Goal: Use online tool/utility: Use online tool/utility

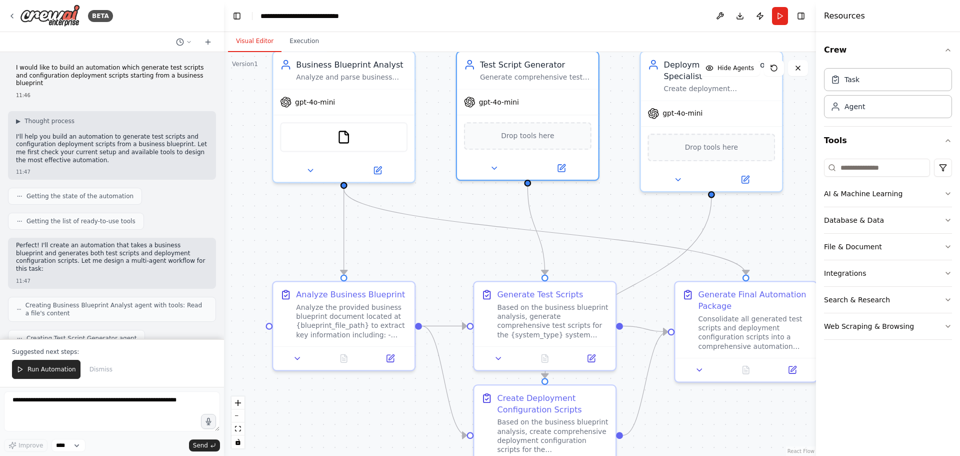
scroll to position [471, 0]
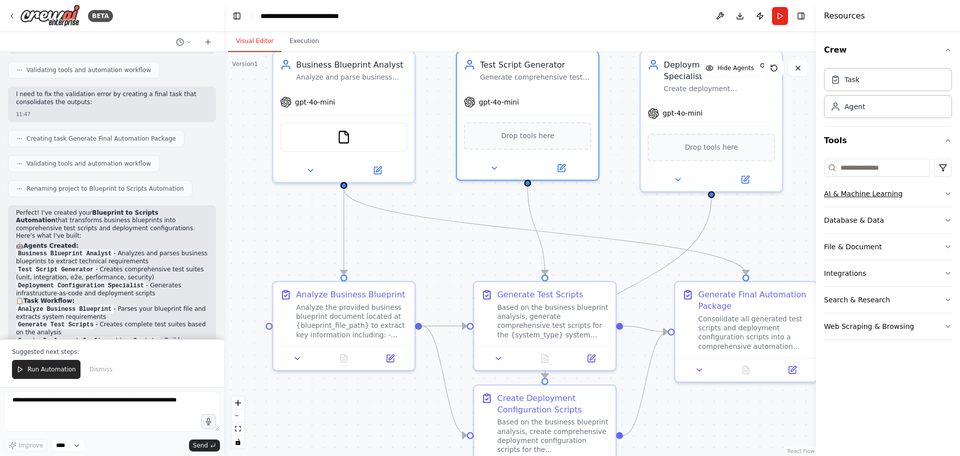
click at [951, 194] on icon "button" at bounding box center [948, 194] width 8 height 8
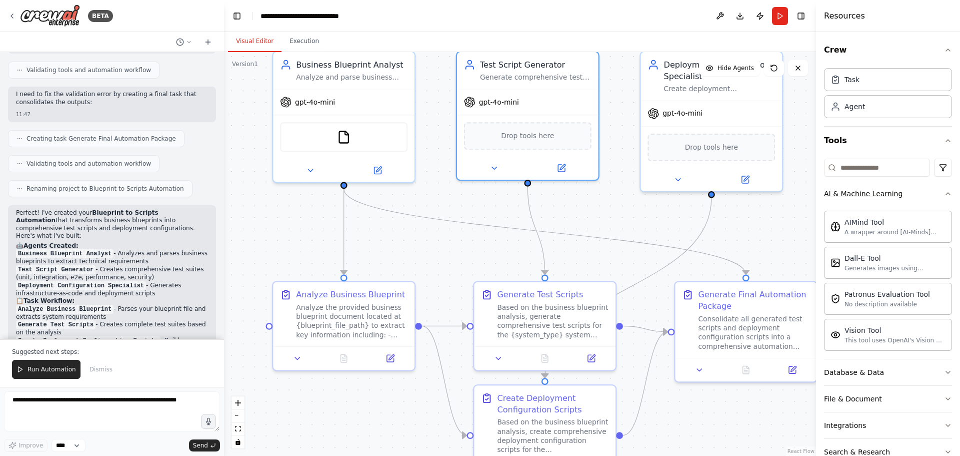
click at [951, 194] on div "Crew Task Agent Tools AI & Machine Learning AIMind Tool A wrapper around [AI-Mi…" at bounding box center [888, 244] width 144 height 424
click at [945, 195] on div "Crew Task Agent Tools AI & Machine Learning AIMind Tool A wrapper around [AI-Mi…" at bounding box center [888, 244] width 144 height 424
click at [944, 196] on icon "button" at bounding box center [948, 194] width 8 height 8
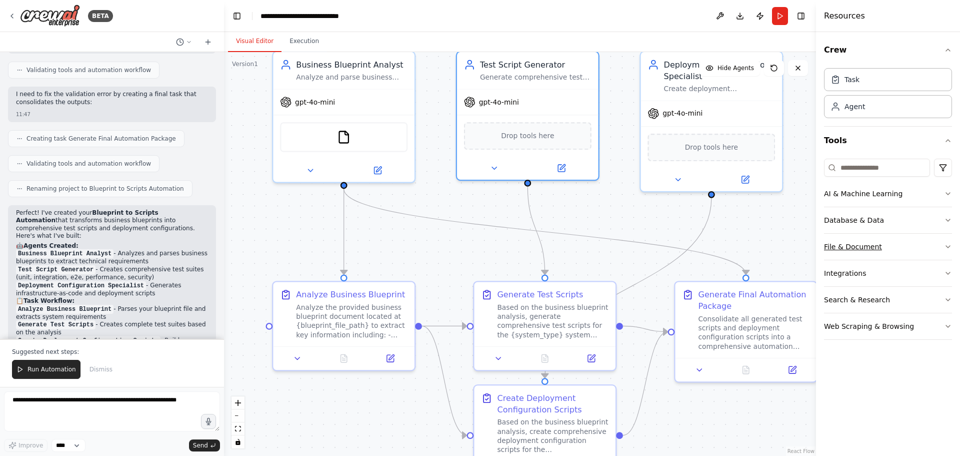
click at [948, 242] on button "File & Document" at bounding box center [888, 247] width 128 height 26
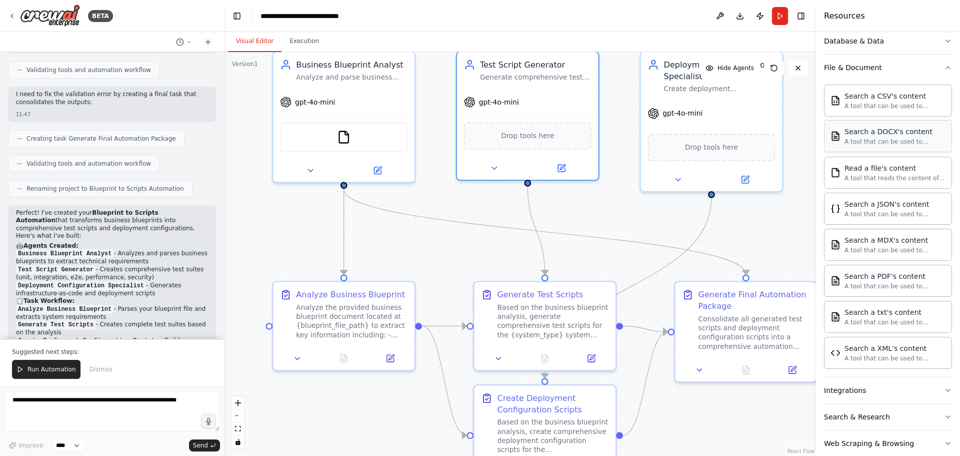
scroll to position [196, 0]
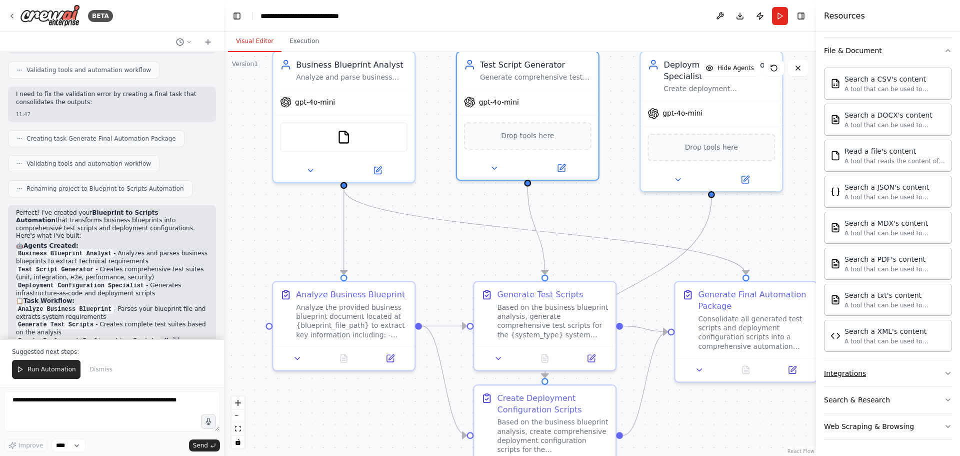
click at [946, 372] on icon "button" at bounding box center [948, 373] width 4 height 2
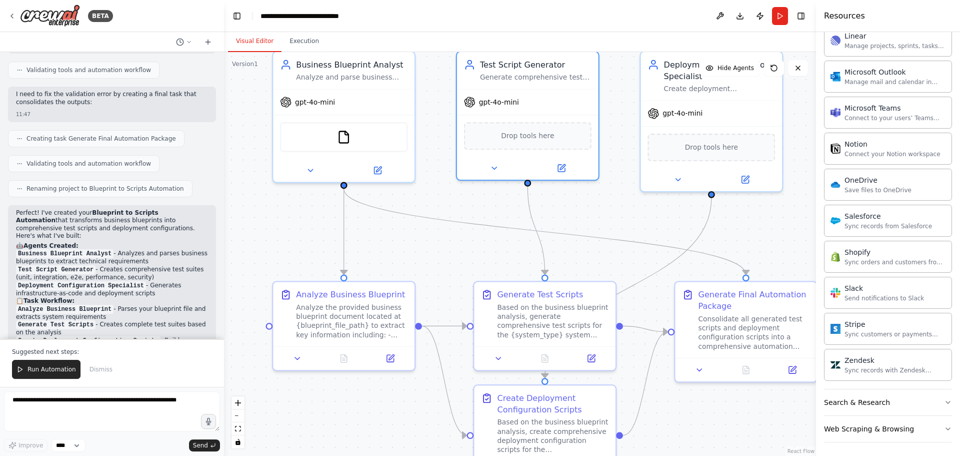
scroll to position [960, 0]
click at [944, 399] on icon "button" at bounding box center [948, 400] width 8 height 8
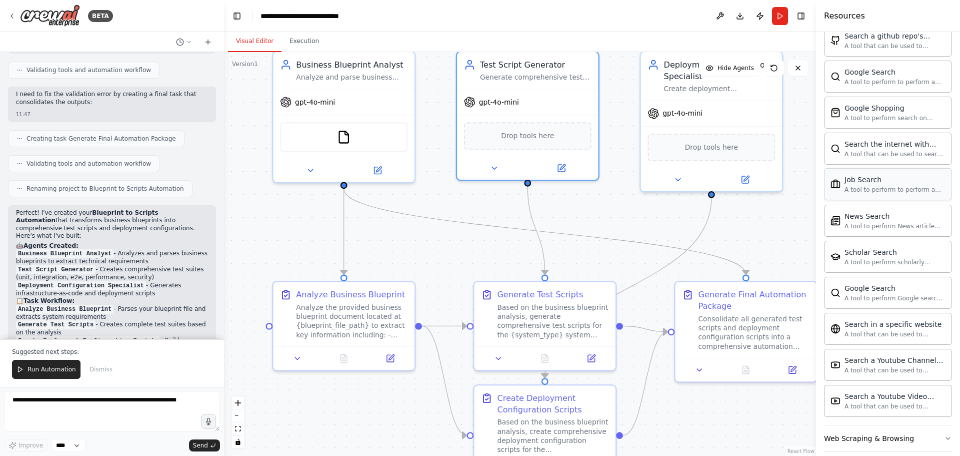
scroll to position [1473, 0]
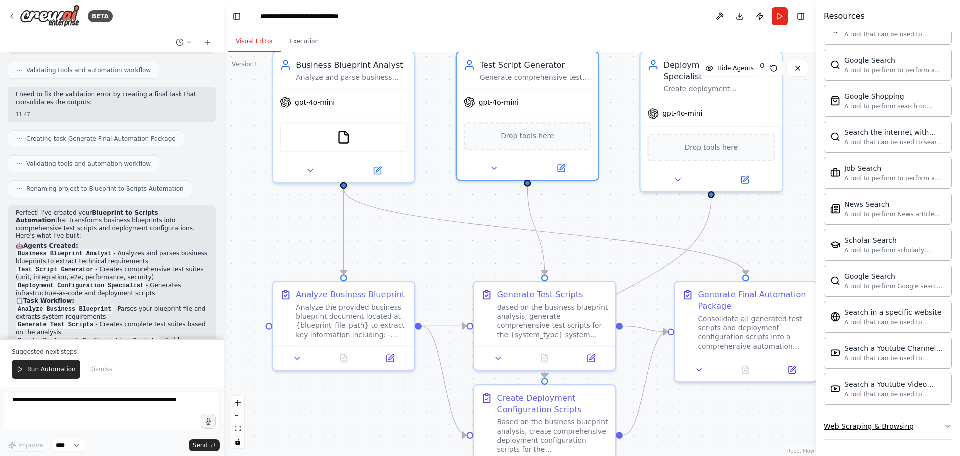
click at [862, 425] on div "Web Scraping & Browsing" at bounding box center [869, 426] width 90 height 10
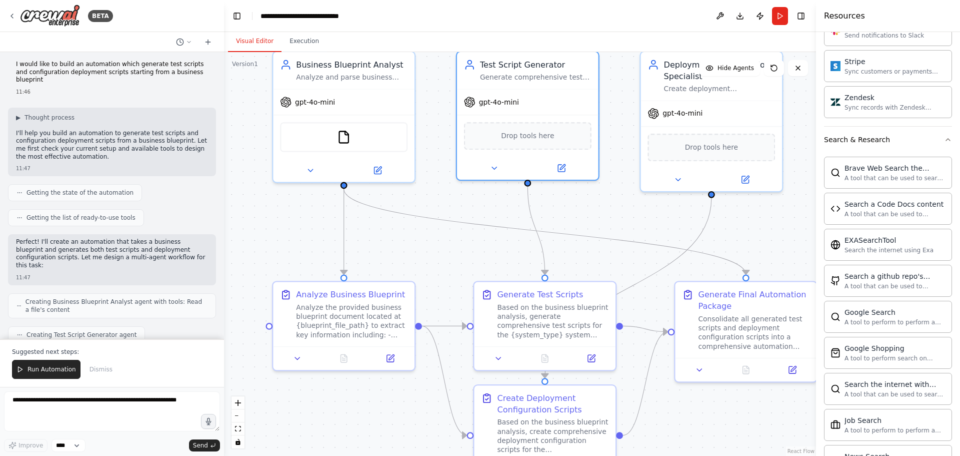
scroll to position [0, 0]
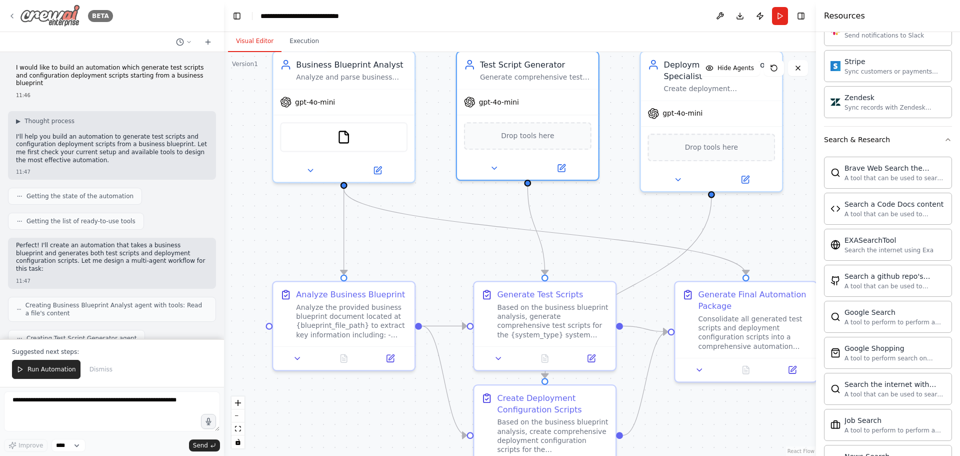
click at [11, 17] on icon at bounding box center [12, 16] width 8 height 8
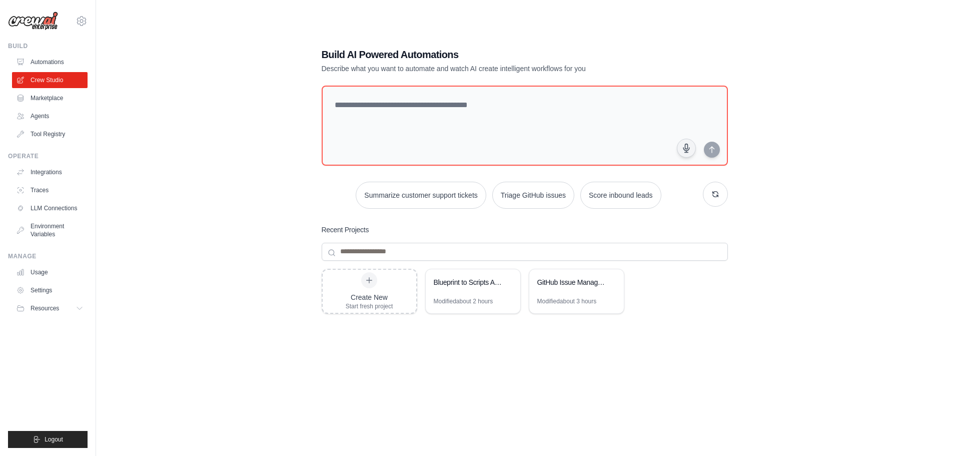
click at [710, 191] on button "button" at bounding box center [715, 194] width 25 height 25
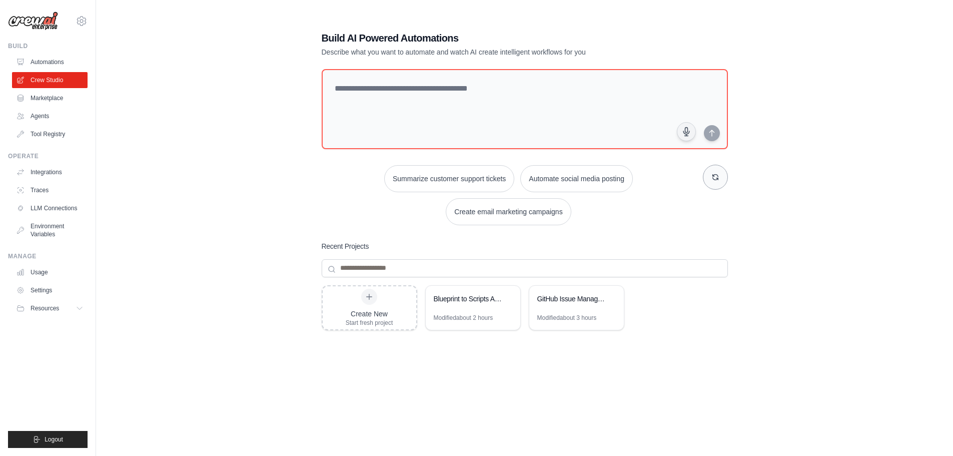
click at [716, 182] on button "button" at bounding box center [715, 177] width 25 height 25
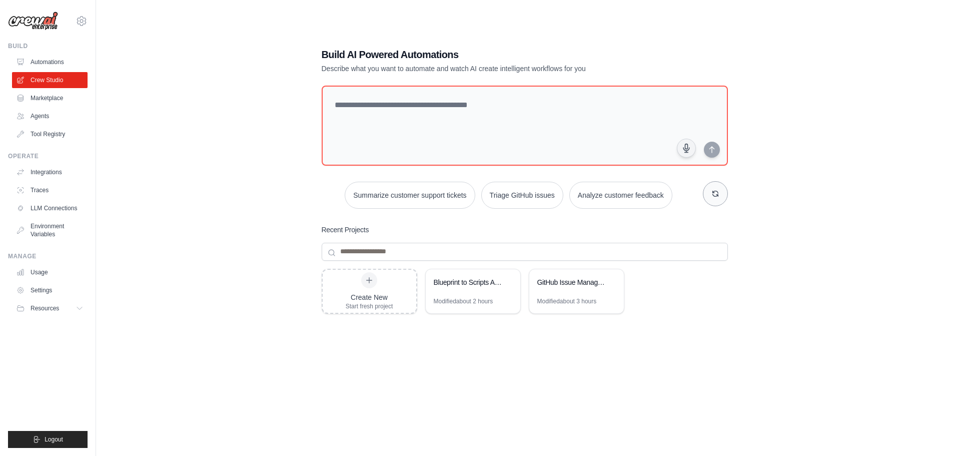
click at [716, 197] on icon "button" at bounding box center [715, 194] width 8 height 8
click at [608, 197] on button "Monitor website uptime" at bounding box center [622, 194] width 89 height 27
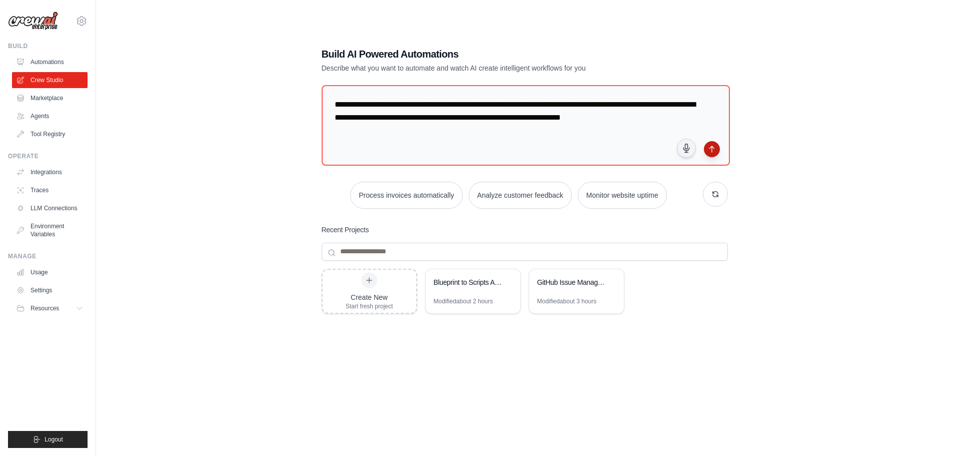
click at [712, 151] on icon "submit" at bounding box center [711, 149] width 5 height 6
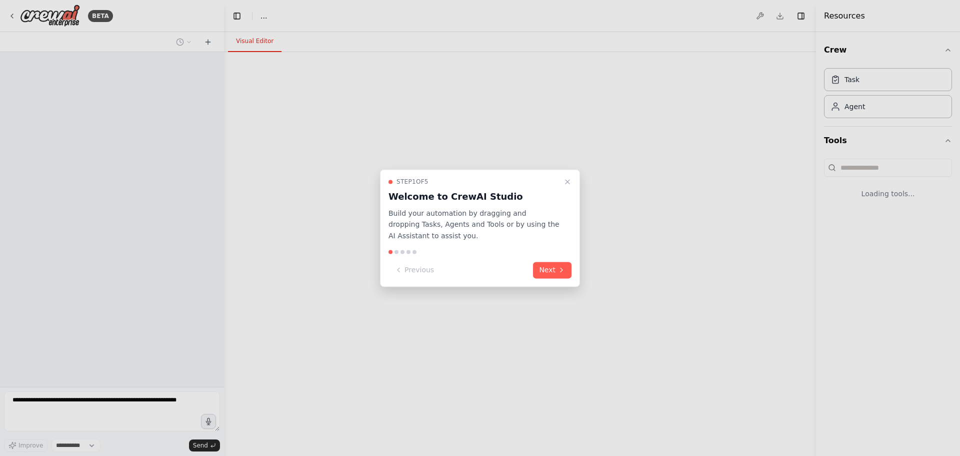
select select "****"
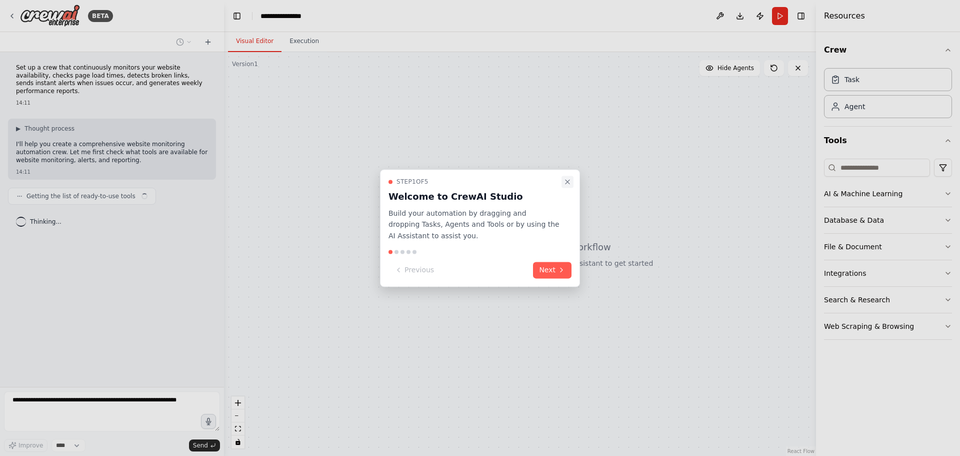
click at [565, 185] on icon "Close walkthrough" at bounding box center [568, 182] width 8 height 8
